Goal: Task Accomplishment & Management: Use online tool/utility

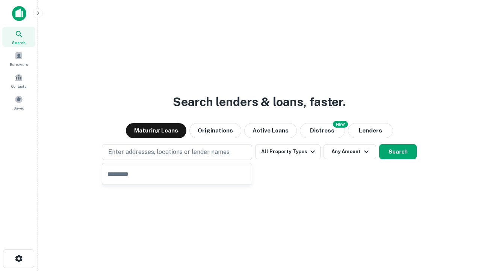
type input "**********"
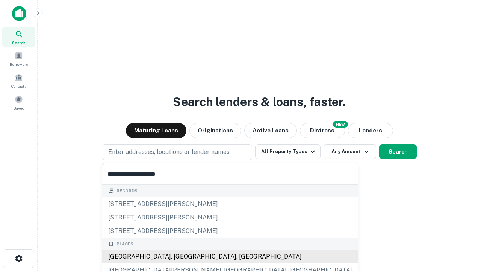
click at [180, 257] on div "Santa Monica, CA, USA" at bounding box center [230, 257] width 256 height 14
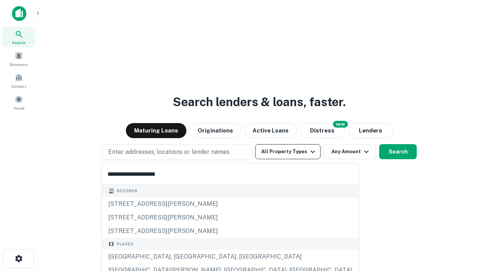
click at [288, 152] on button "All Property Types" at bounding box center [287, 151] width 65 height 15
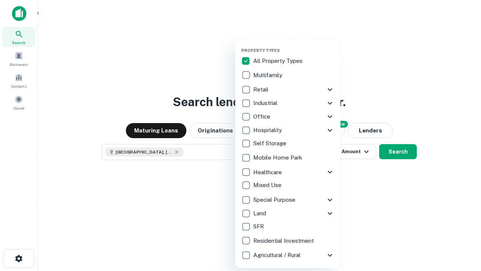
click at [294, 46] on button "button" at bounding box center [293, 46] width 105 height 0
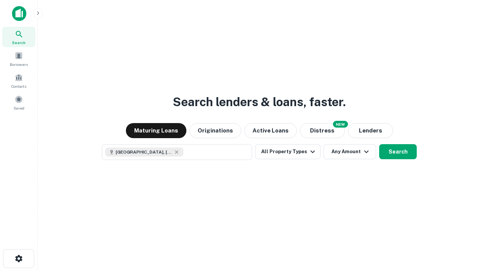
scroll to position [12, 0]
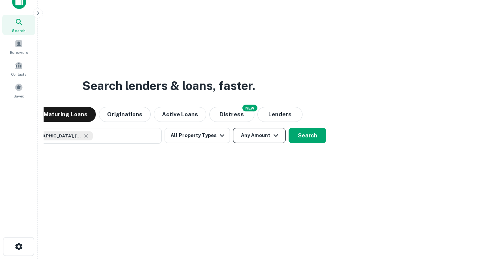
click at [233, 128] on button "Any Amount" at bounding box center [259, 135] width 53 height 15
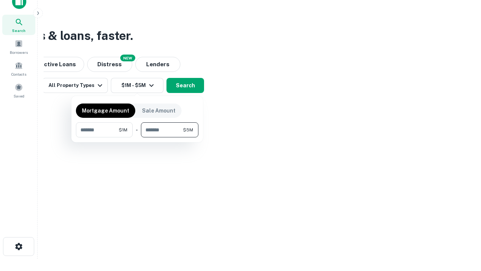
type input "*******"
click at [137, 137] on button "button" at bounding box center [137, 137] width 123 height 0
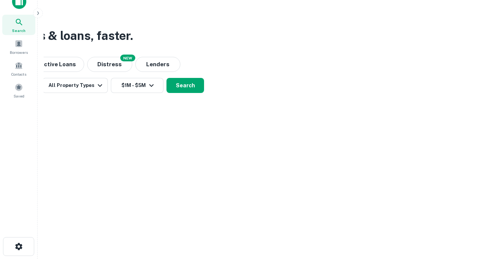
scroll to position [12, 0]
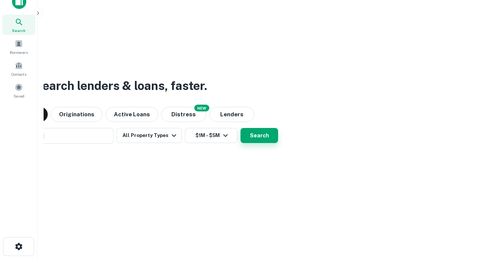
click at [241, 128] on button "Search" at bounding box center [260, 135] width 38 height 15
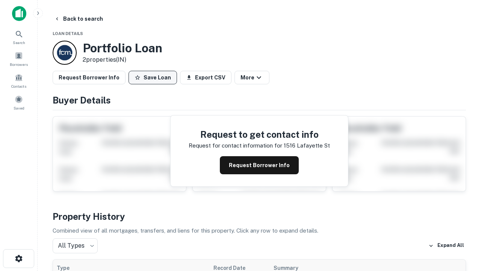
click at [153, 77] on button "Save Loan" at bounding box center [153, 78] width 49 height 14
